Goal: Task Accomplishment & Management: Complete application form

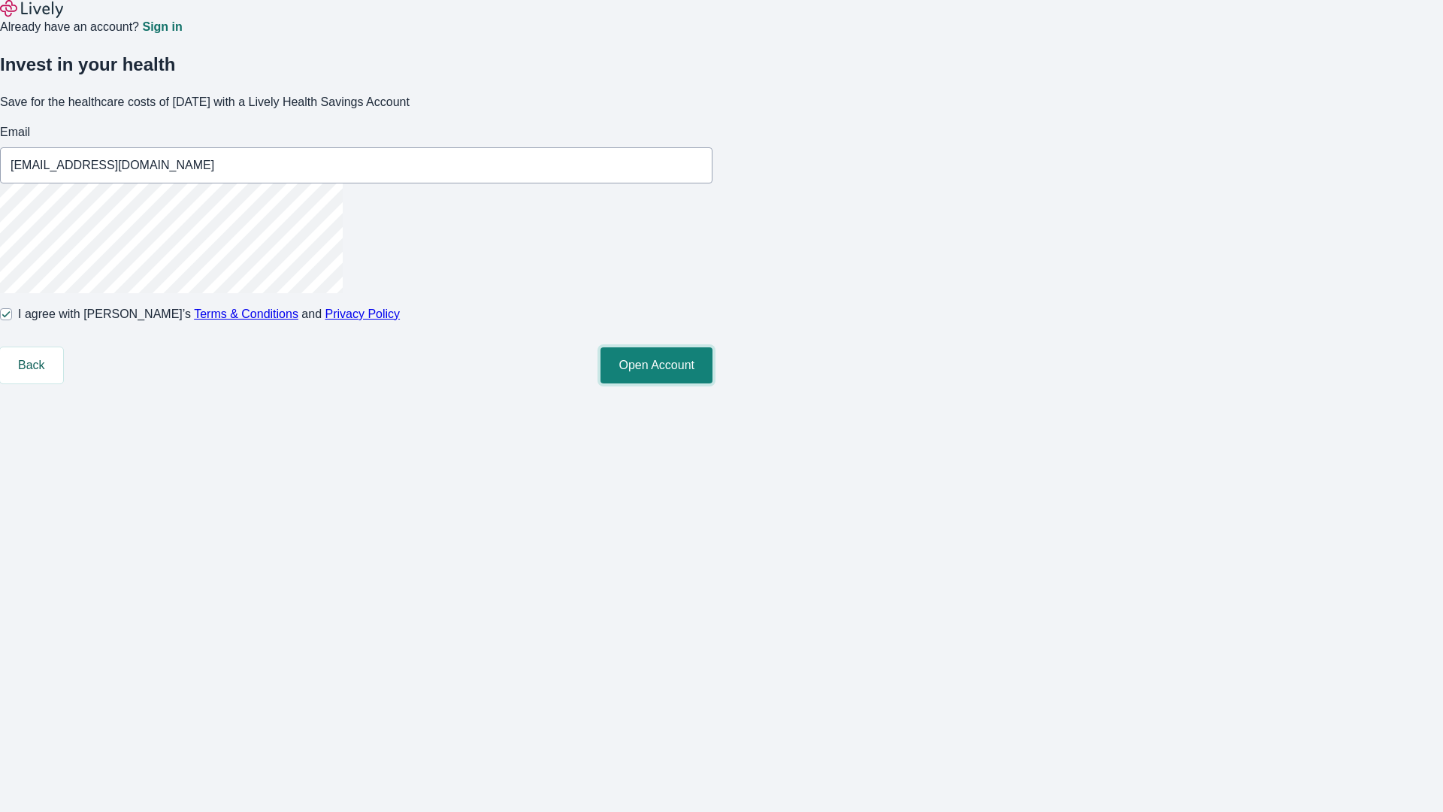
click at [713, 383] on button "Open Account" at bounding box center [657, 365] width 112 height 36
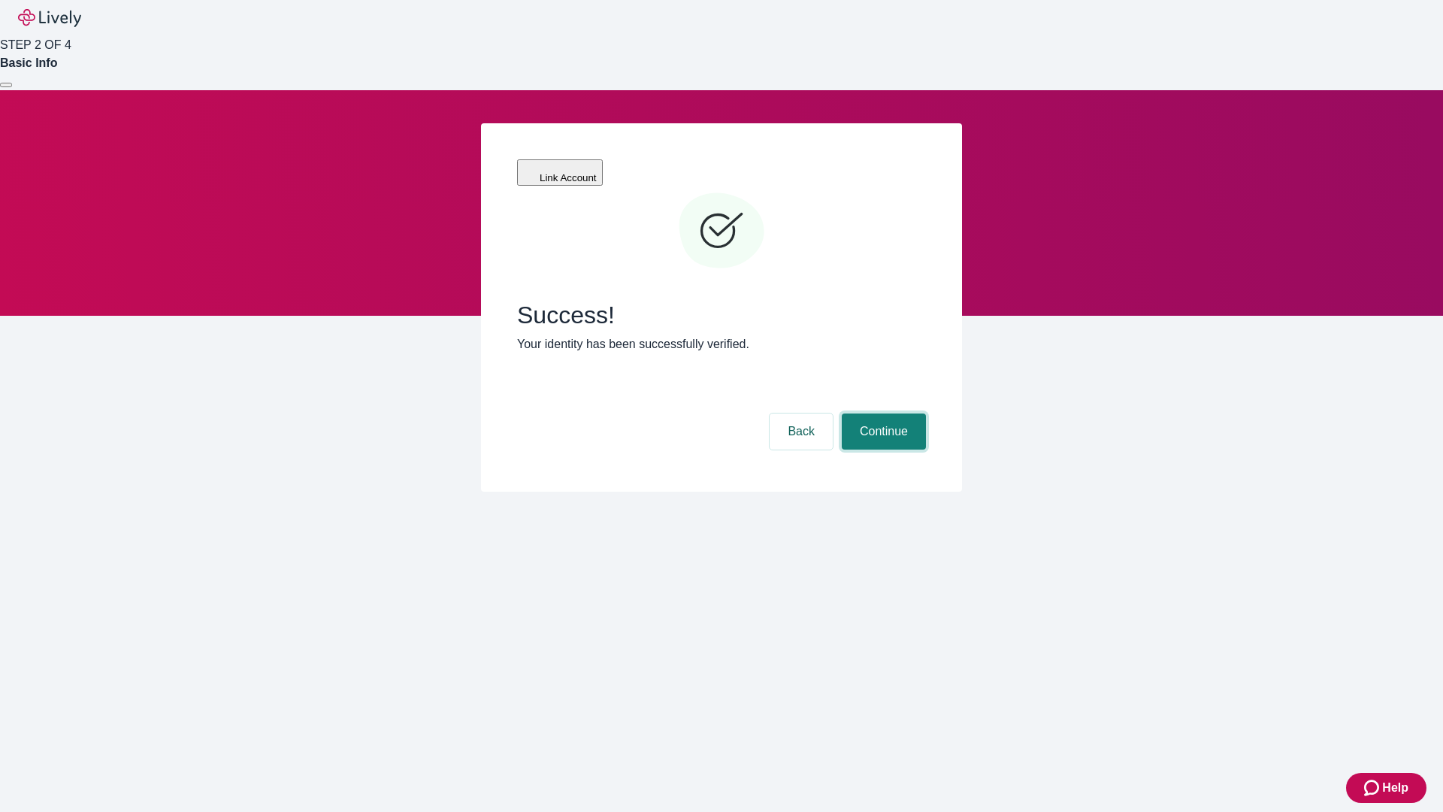
click at [882, 413] on button "Continue" at bounding box center [884, 431] width 84 height 36
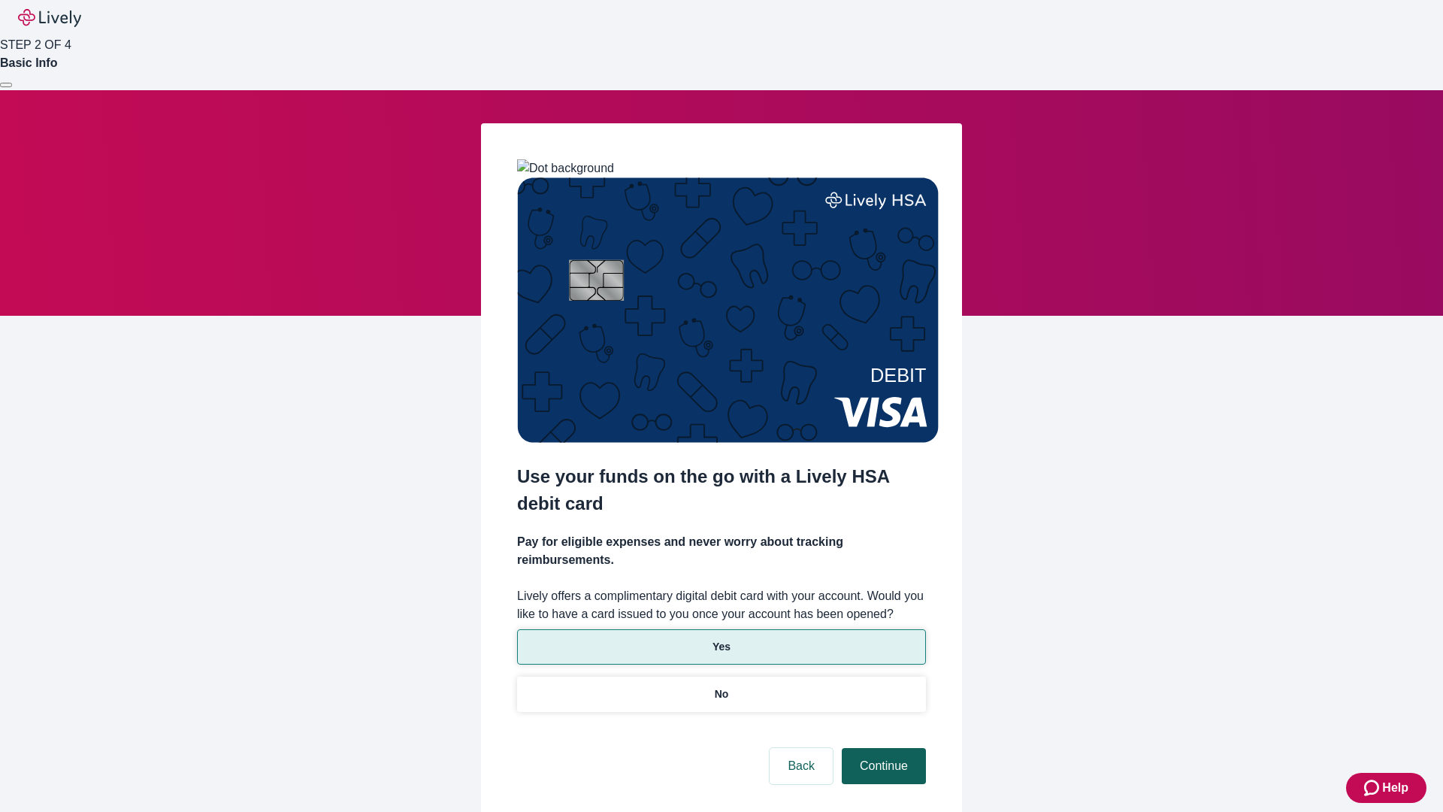
click at [721, 686] on p "No" at bounding box center [722, 694] width 14 height 16
click at [882, 748] on button "Continue" at bounding box center [884, 766] width 84 height 36
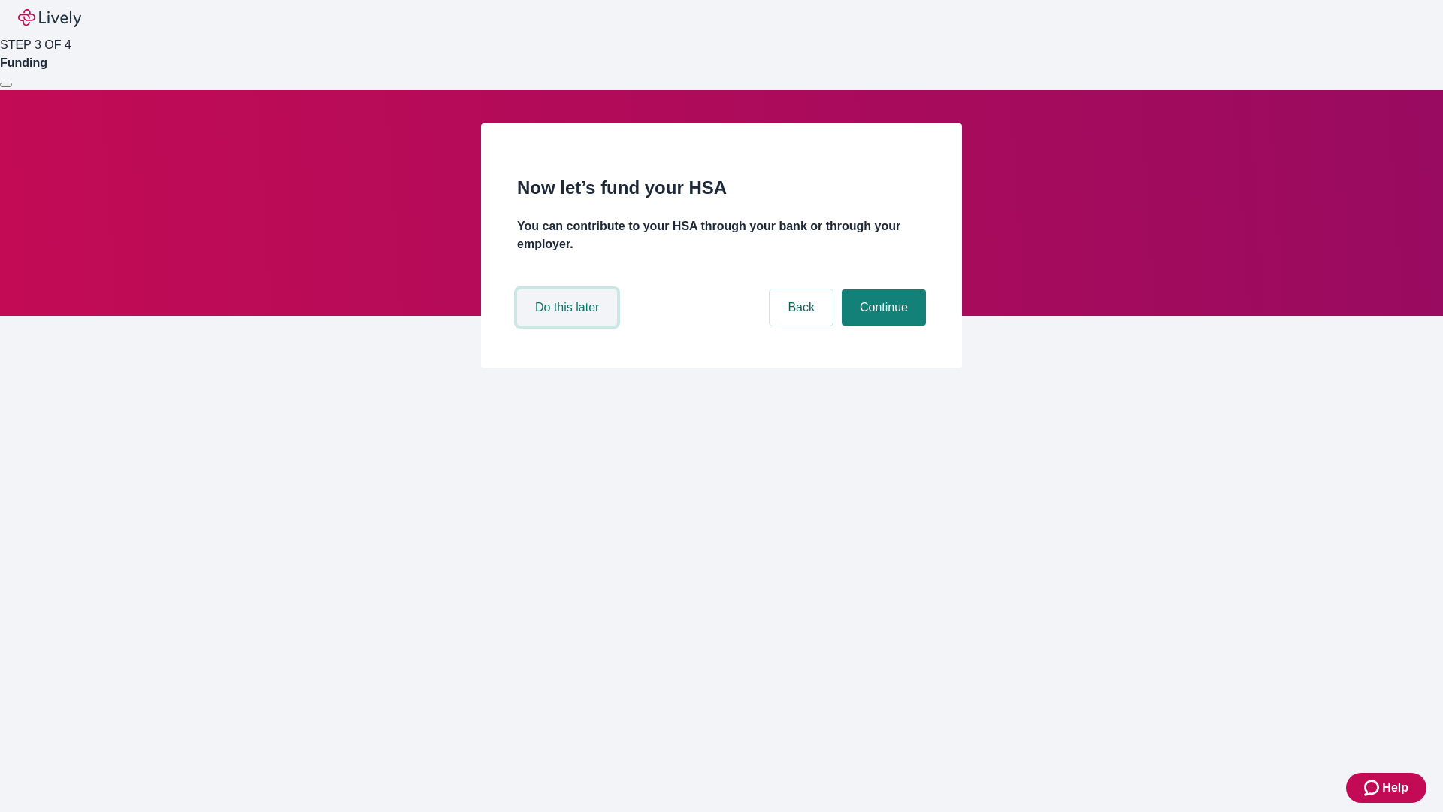
click at [569, 326] on button "Do this later" at bounding box center [567, 307] width 100 height 36
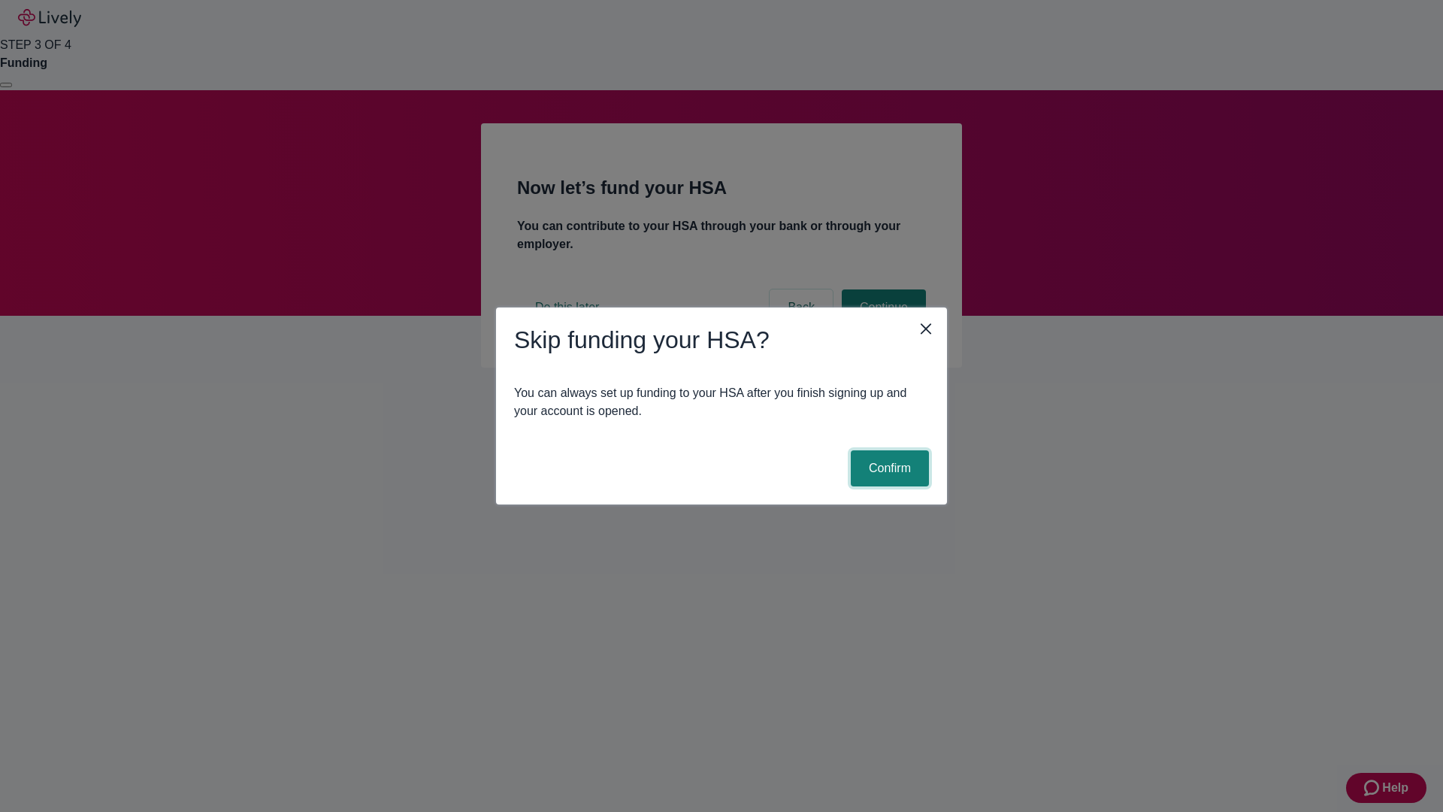
click at [888, 468] on button "Confirm" at bounding box center [890, 468] width 78 height 36
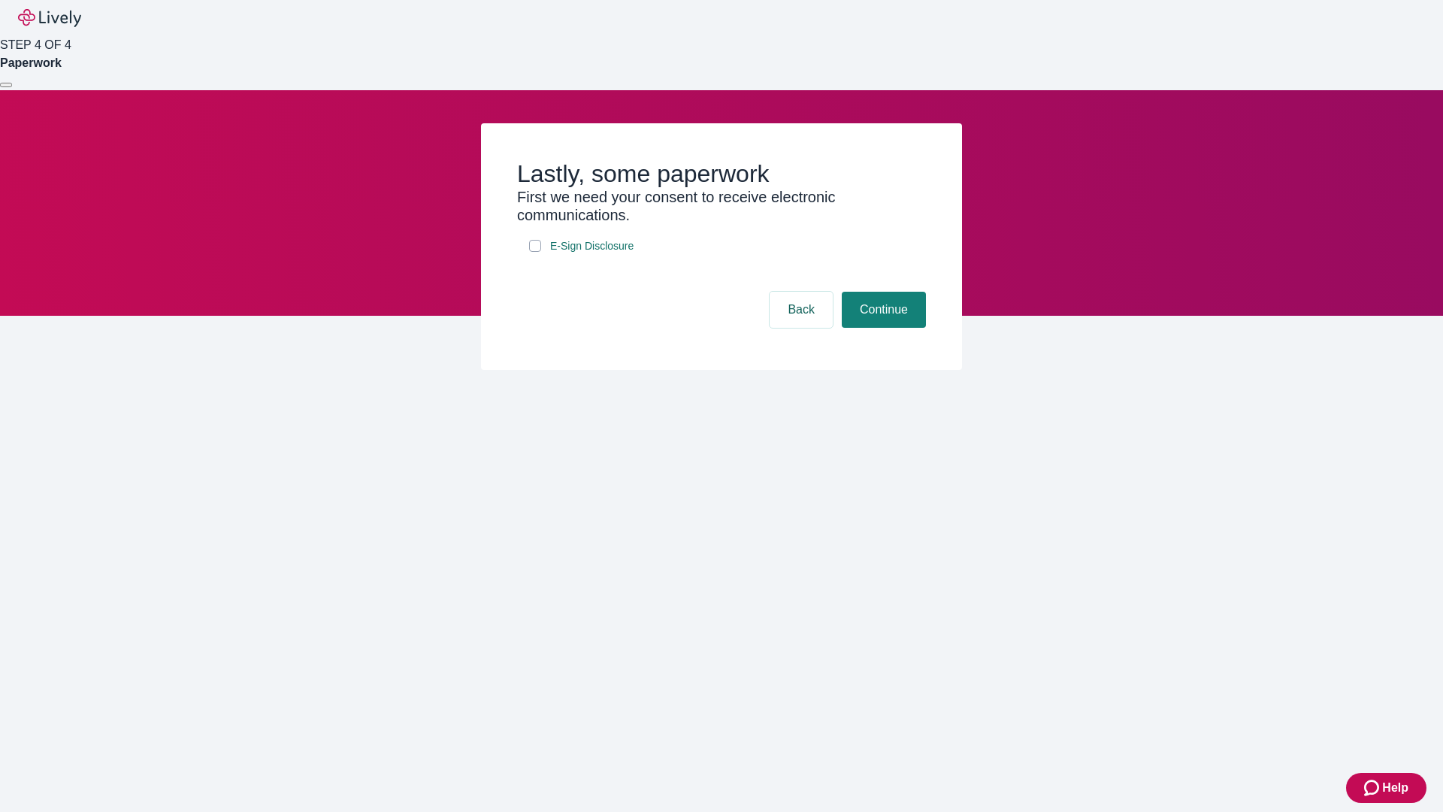
click at [535, 252] on input "E-Sign Disclosure" at bounding box center [535, 246] width 12 height 12
checkbox input "true"
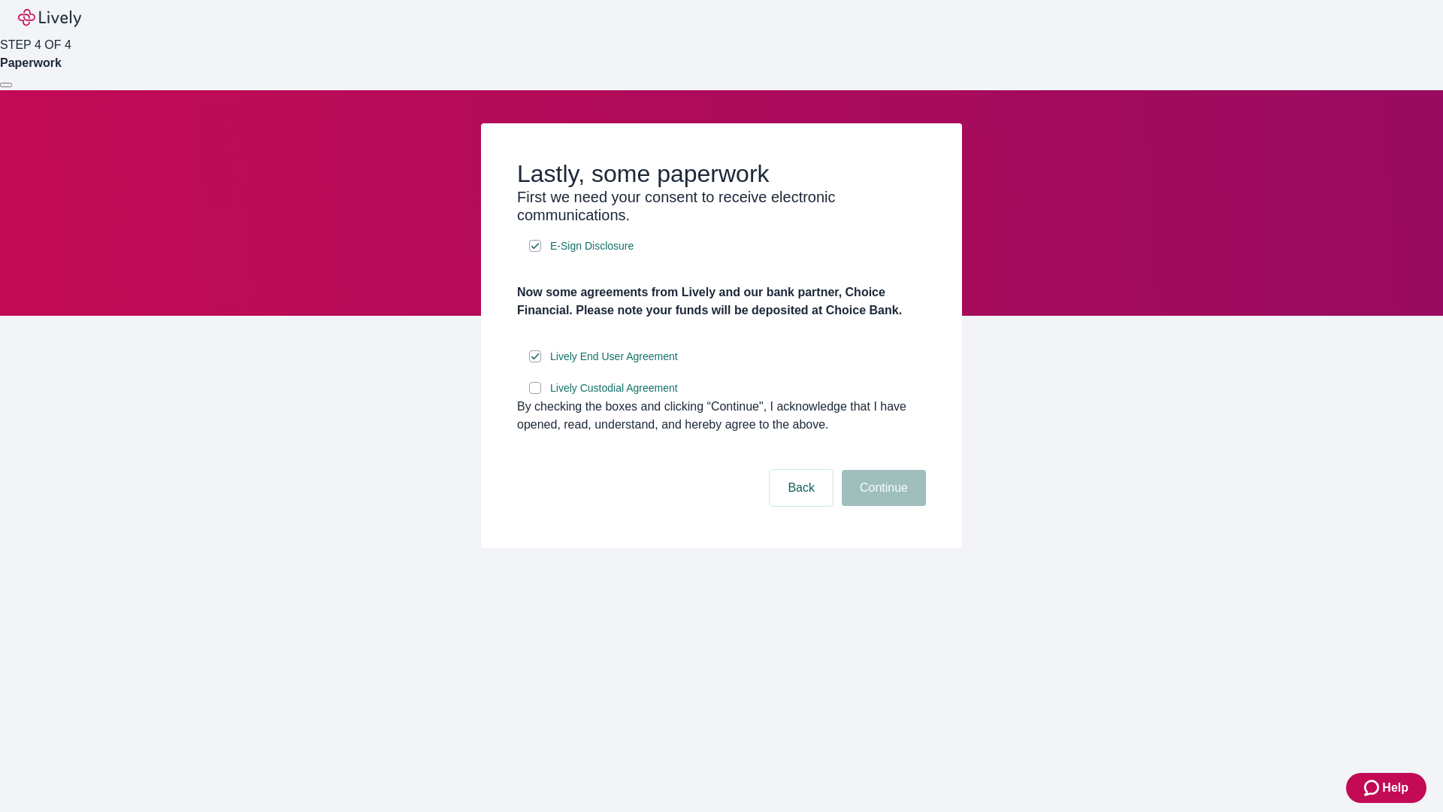
click at [535, 394] on input "Lively Custodial Agreement" at bounding box center [535, 388] width 12 height 12
checkbox input "true"
click at [882, 506] on button "Continue" at bounding box center [884, 488] width 84 height 36
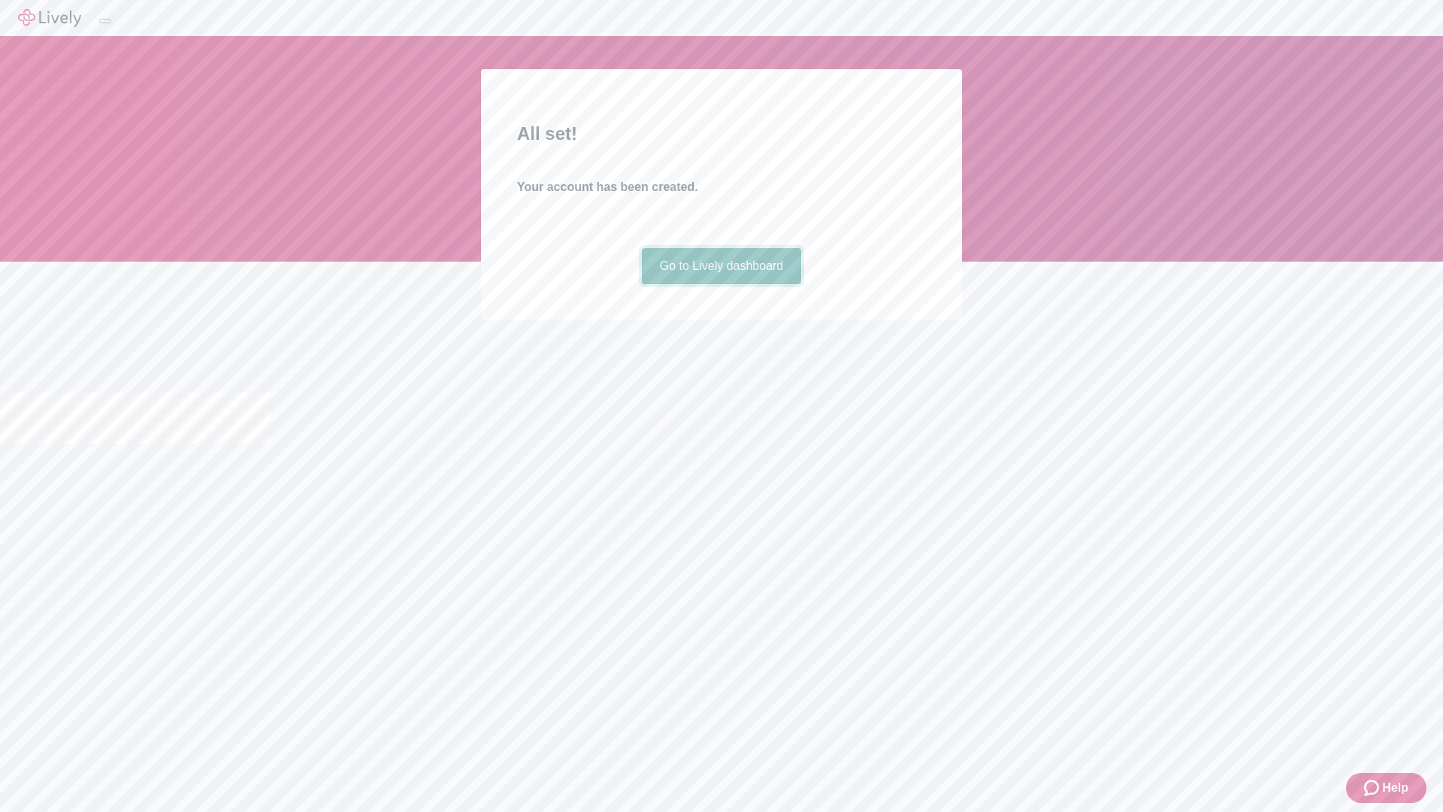
click at [721, 284] on link "Go to Lively dashboard" at bounding box center [722, 266] width 160 height 36
